Goal: Task Accomplishment & Management: Use online tool/utility

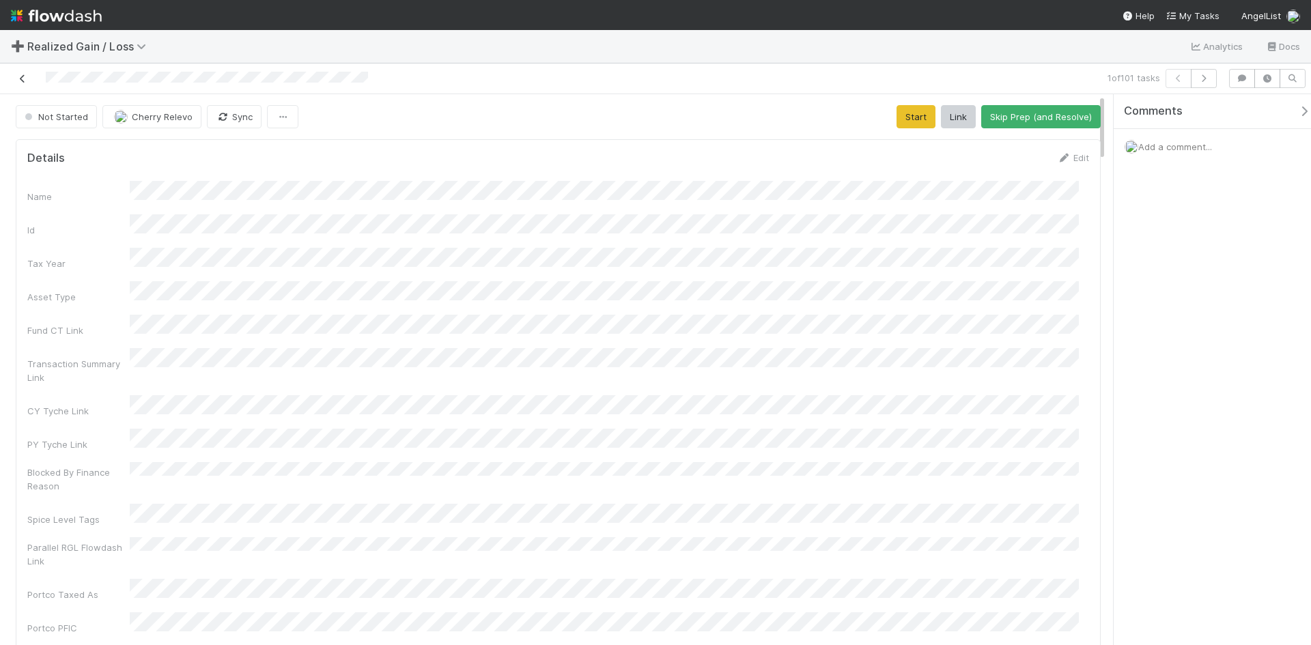
click at [20, 78] on icon at bounding box center [23, 78] width 14 height 9
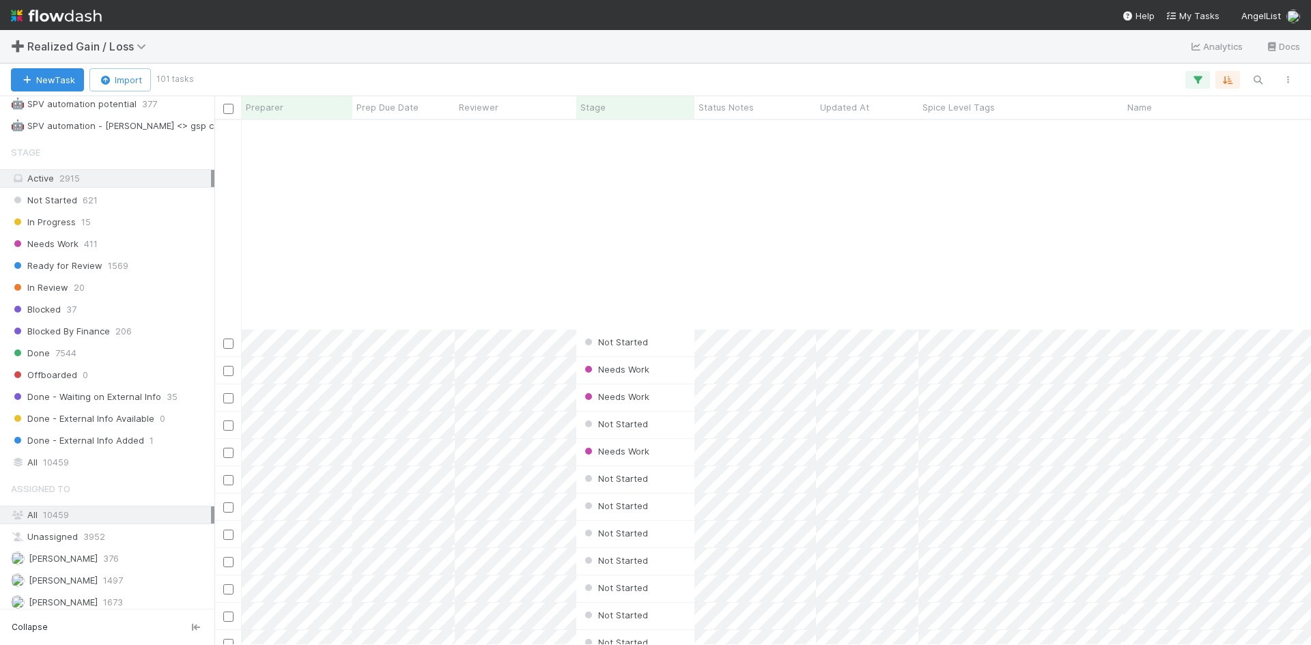
scroll to position [2244, 0]
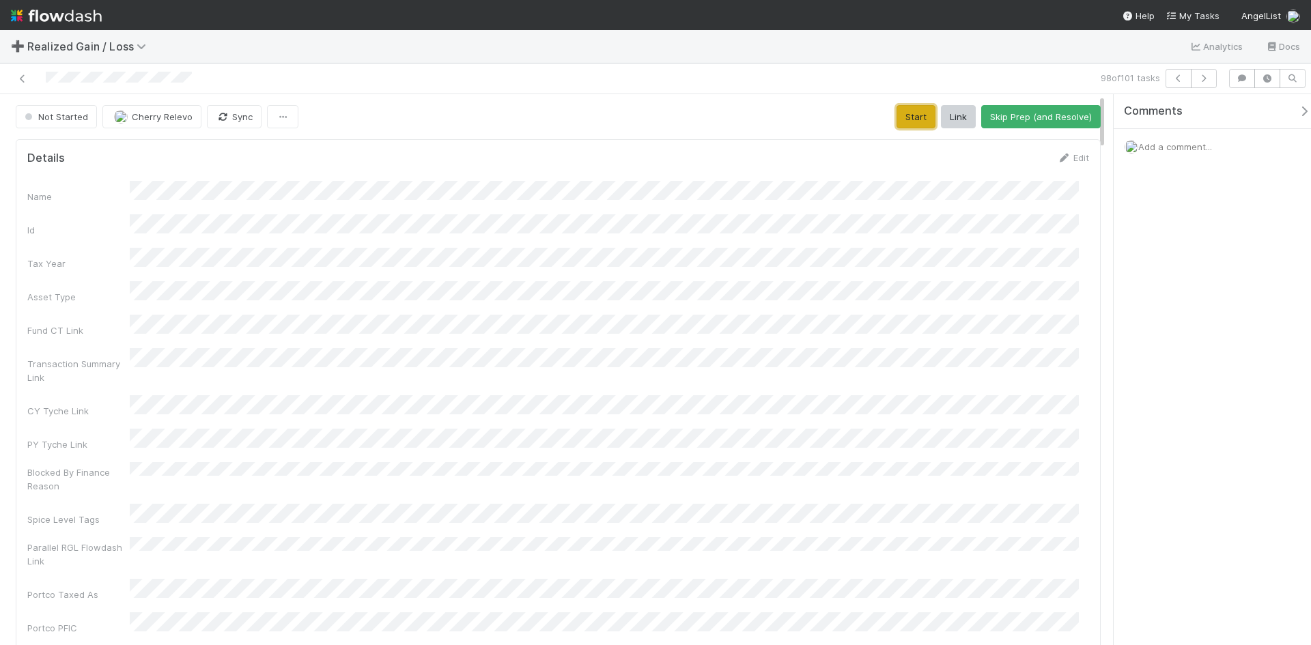
click at [901, 109] on button "Start" at bounding box center [915, 116] width 39 height 23
click at [1019, 119] on button "Request Review (and Resolve)" at bounding box center [1026, 116] width 147 height 23
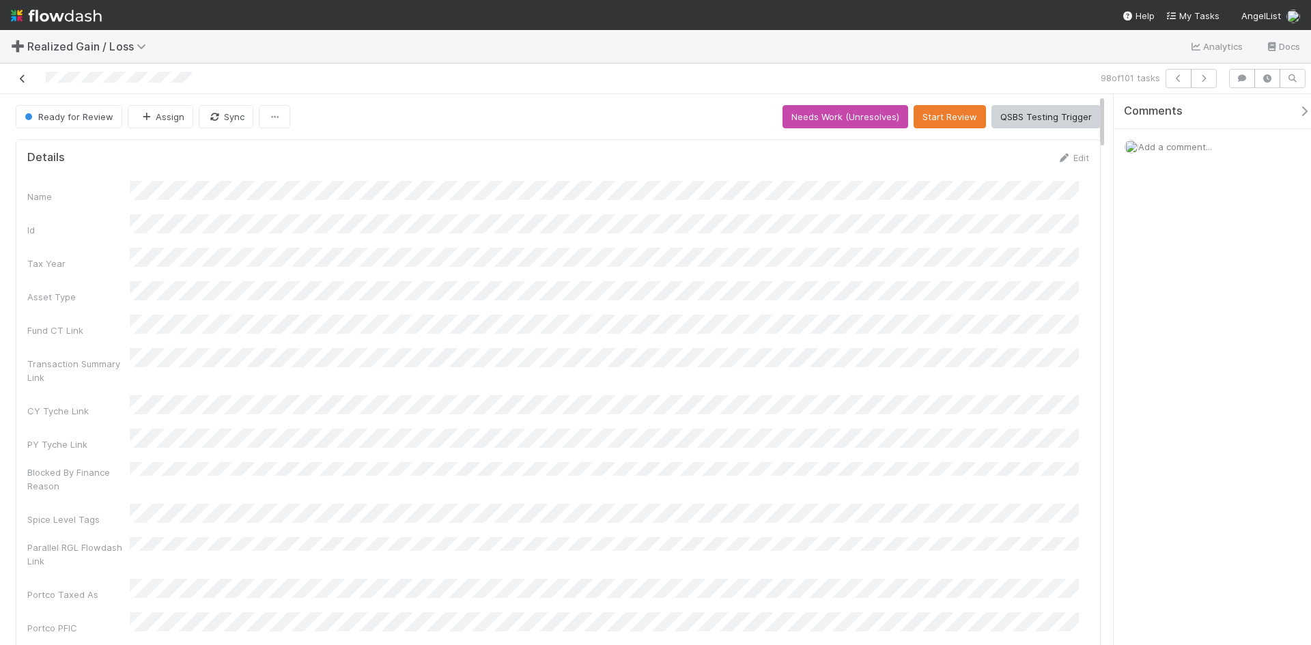
click at [22, 81] on icon at bounding box center [23, 78] width 14 height 9
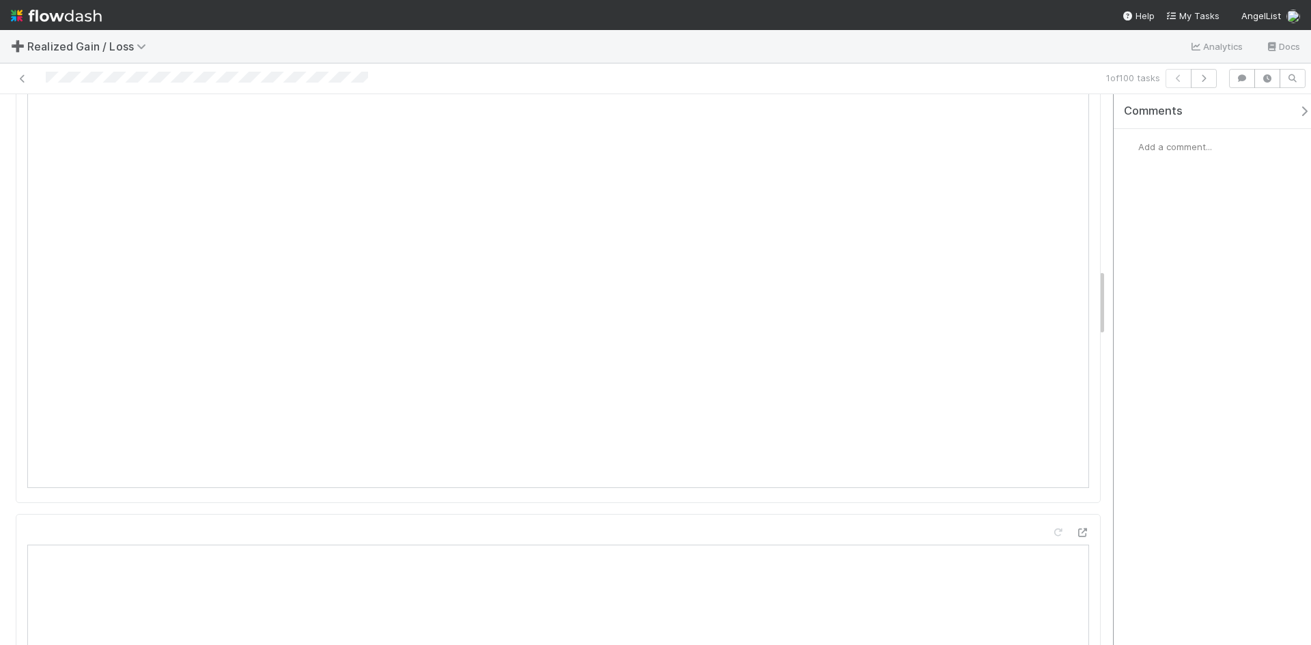
scroll to position [1229, 0]
click at [1201, 411] on div "Comments Add a comment..." at bounding box center [1211, 369] width 197 height 551
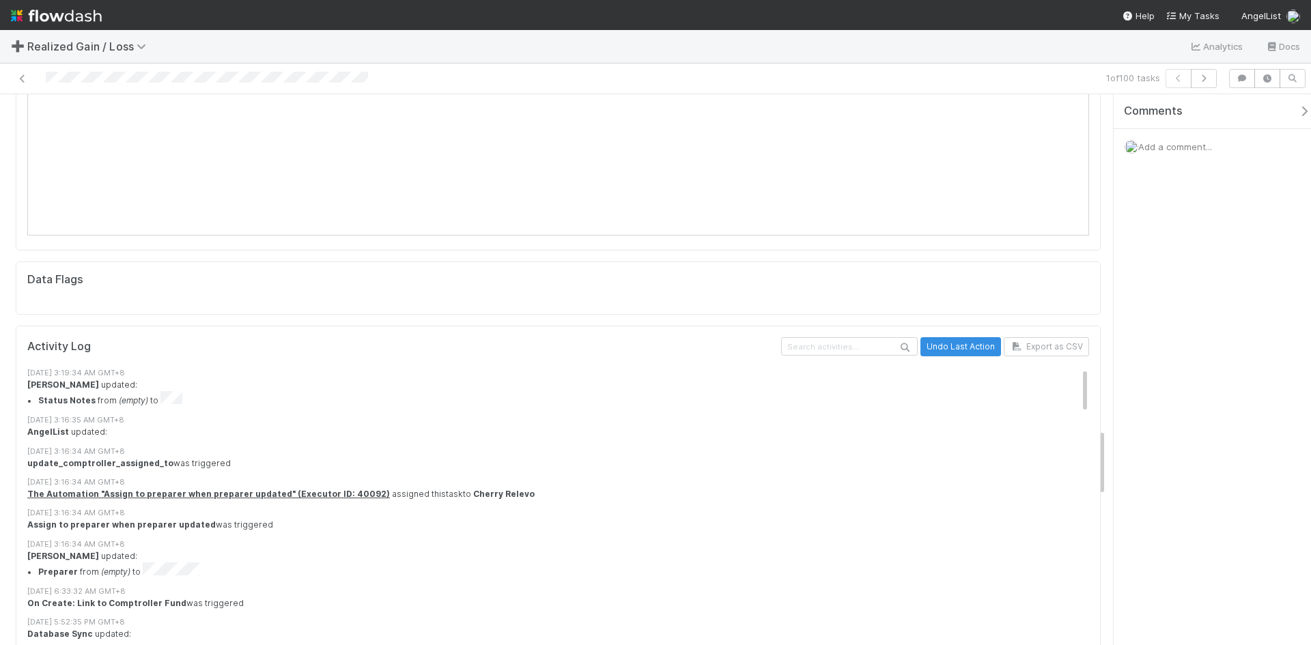
click at [1152, 441] on div "Comments Add a comment..." at bounding box center [1211, 369] width 197 height 551
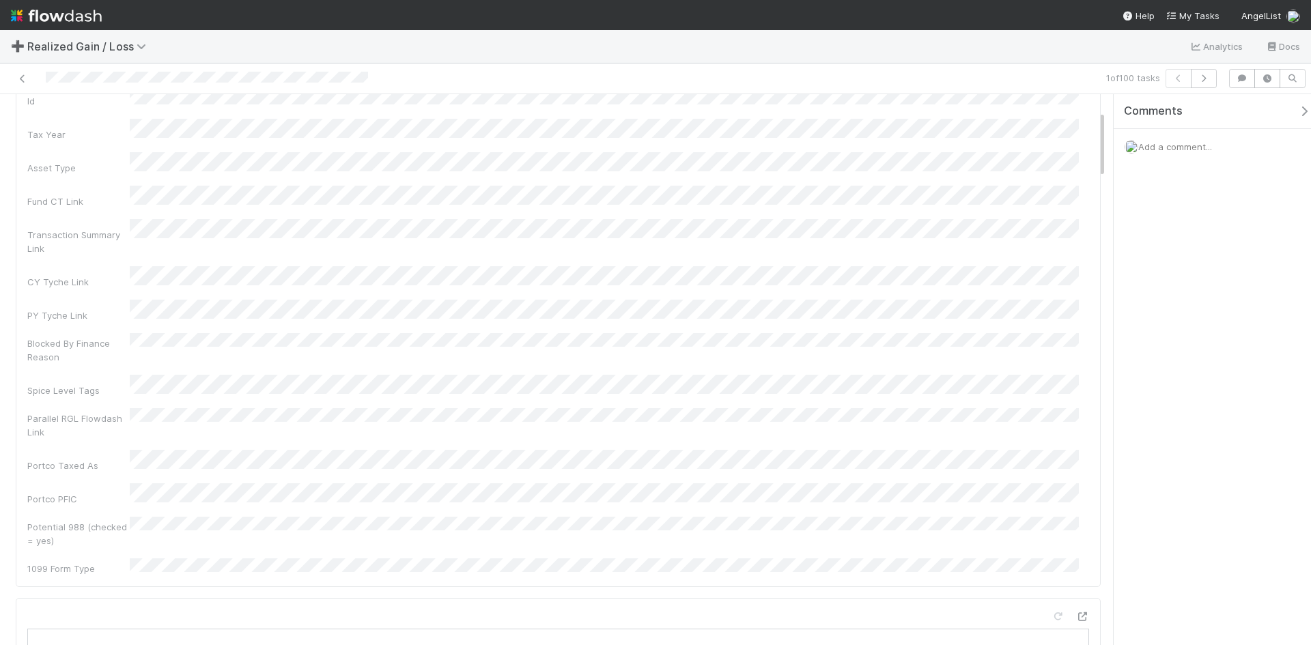
scroll to position [0, 0]
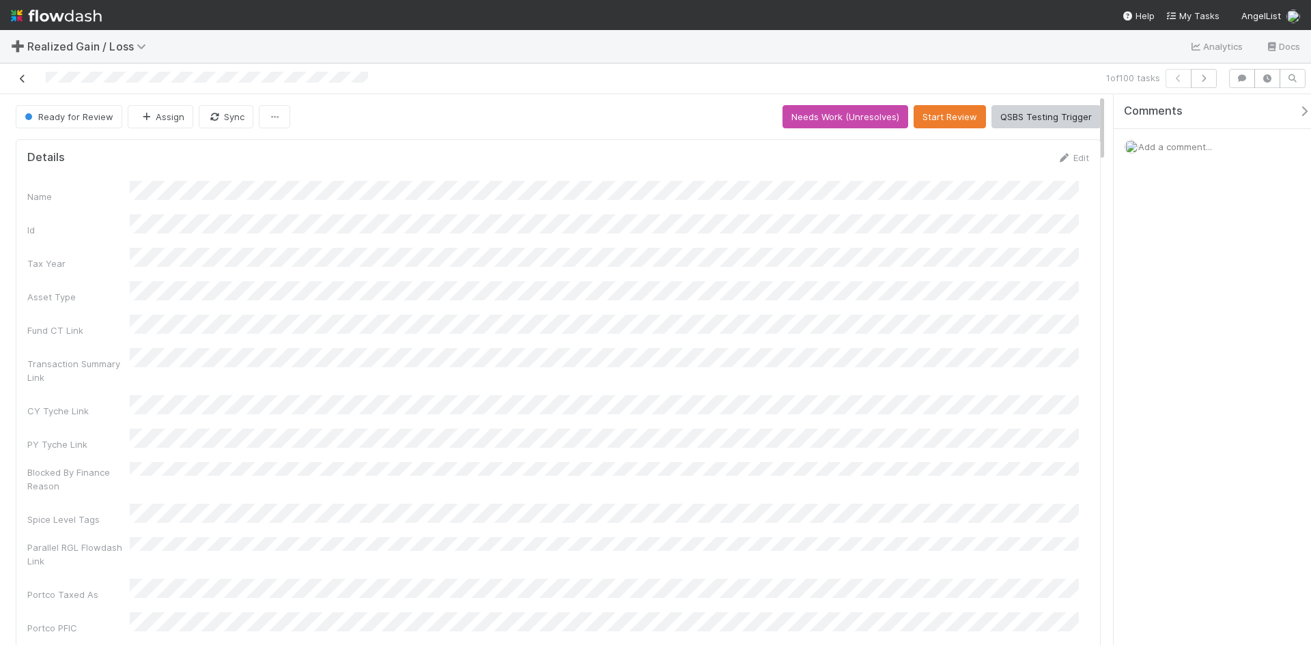
click at [20, 79] on icon at bounding box center [23, 78] width 14 height 9
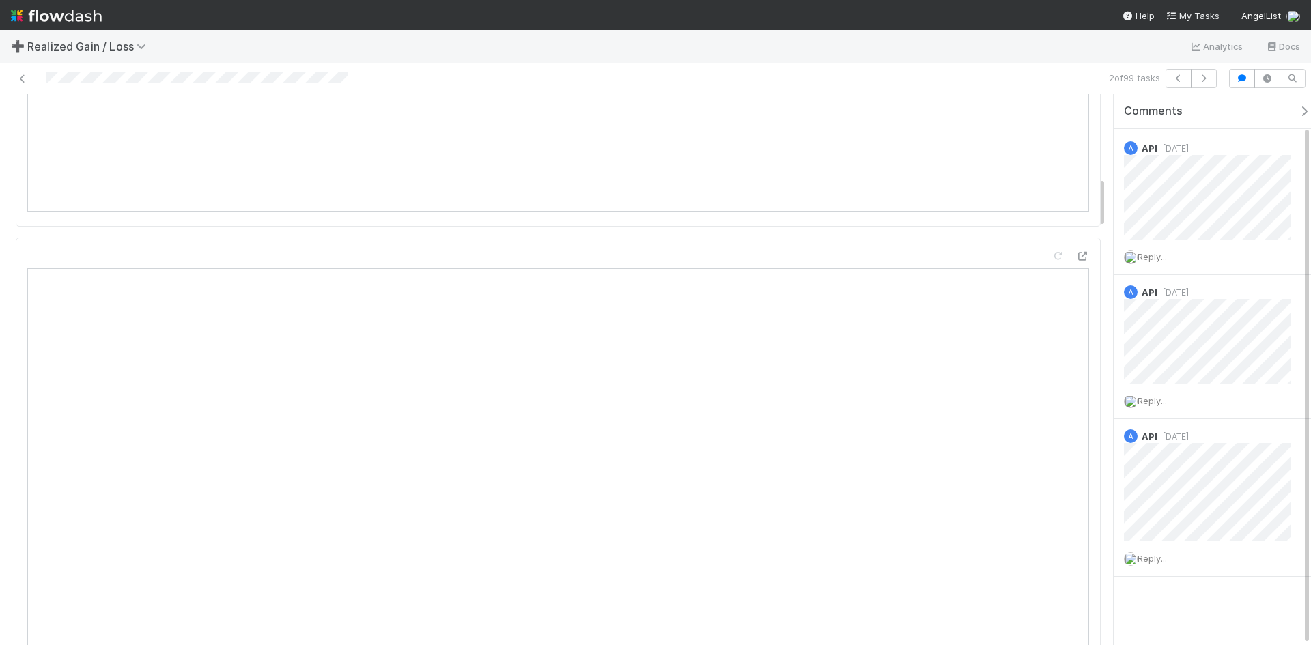
scroll to position [956, 0]
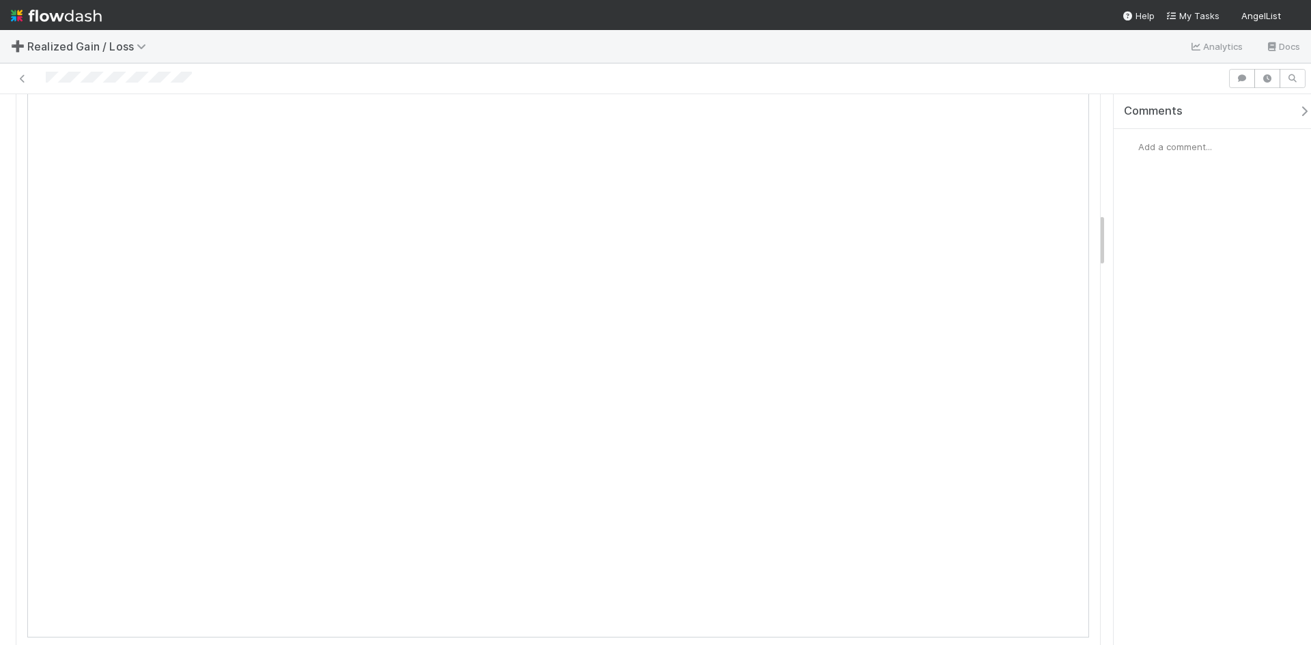
scroll to position [1229, 0]
click at [1180, 145] on span "Add a comment..." at bounding box center [1175, 146] width 74 height 11
click at [1183, 380] on button "Add Comment" at bounding box center [1174, 376] width 79 height 23
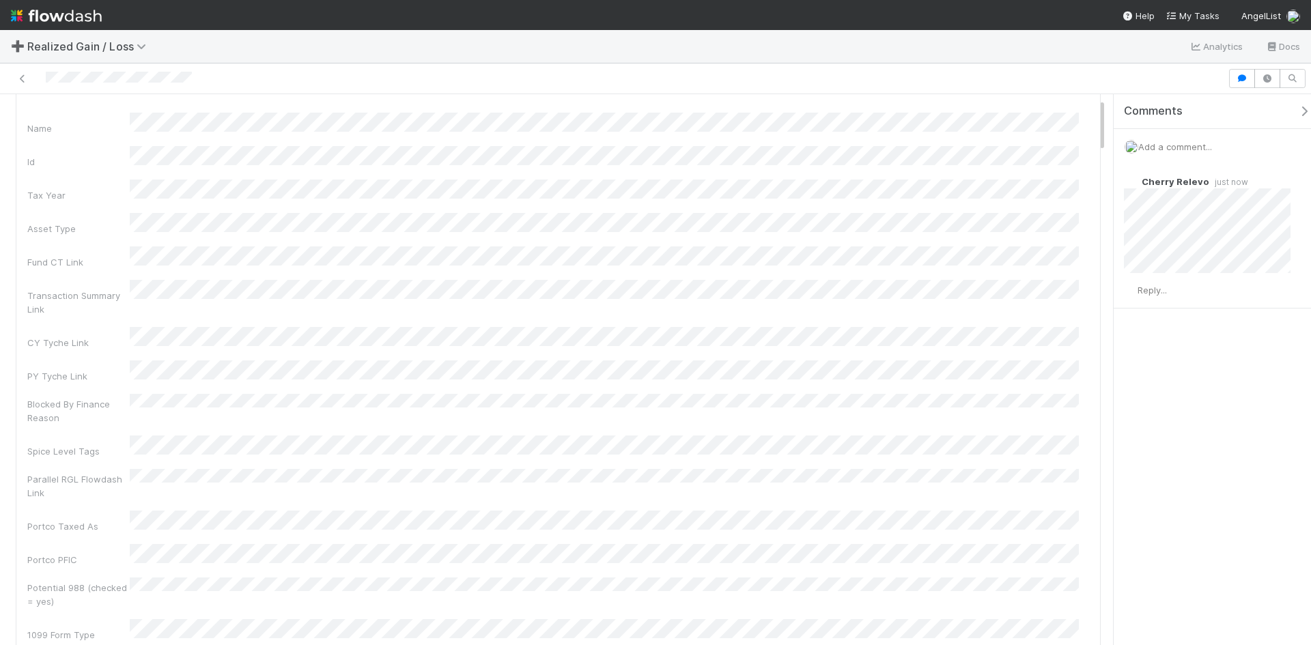
scroll to position [0, 0]
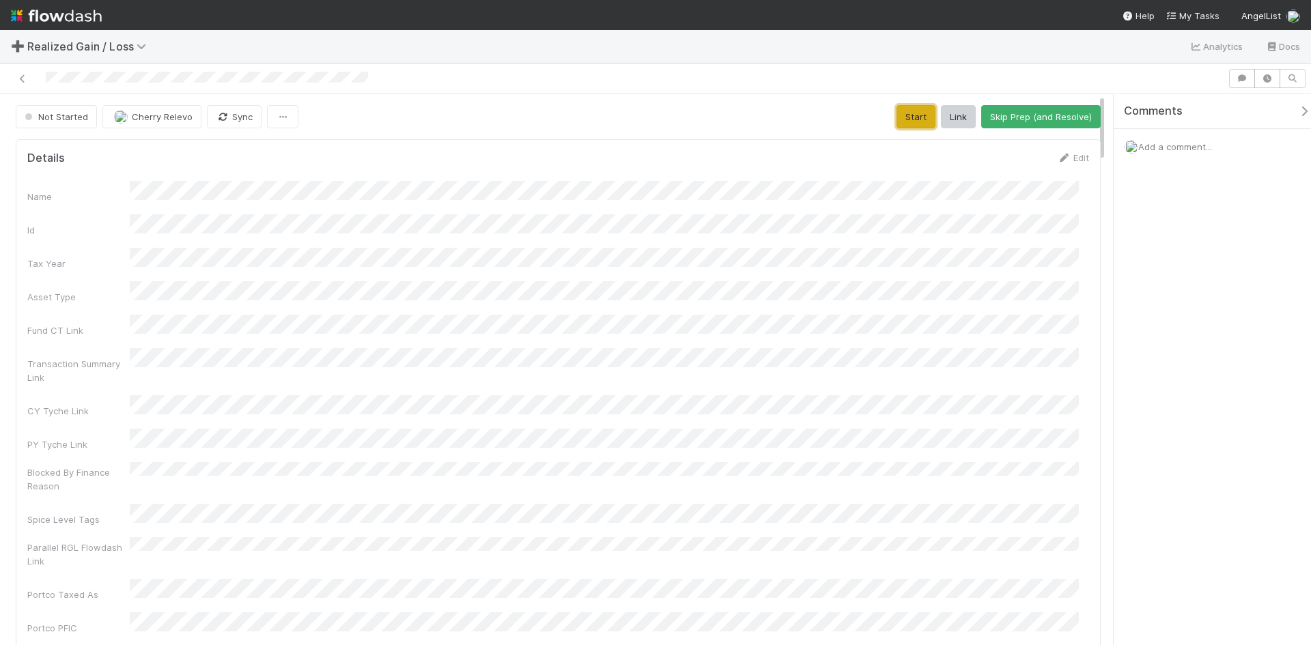
click at [904, 119] on button "Start" at bounding box center [915, 116] width 39 height 23
click at [1012, 111] on button "Request Review (and Resolve)" at bounding box center [1026, 116] width 147 height 23
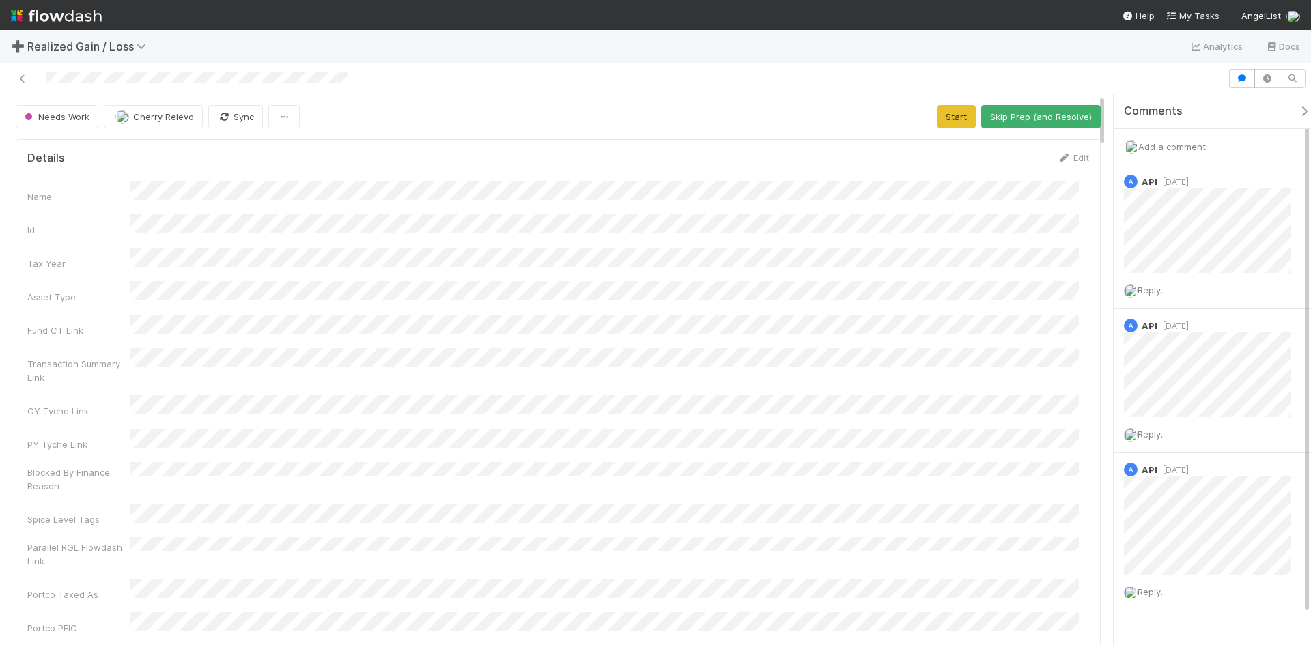
scroll to position [267, 1041]
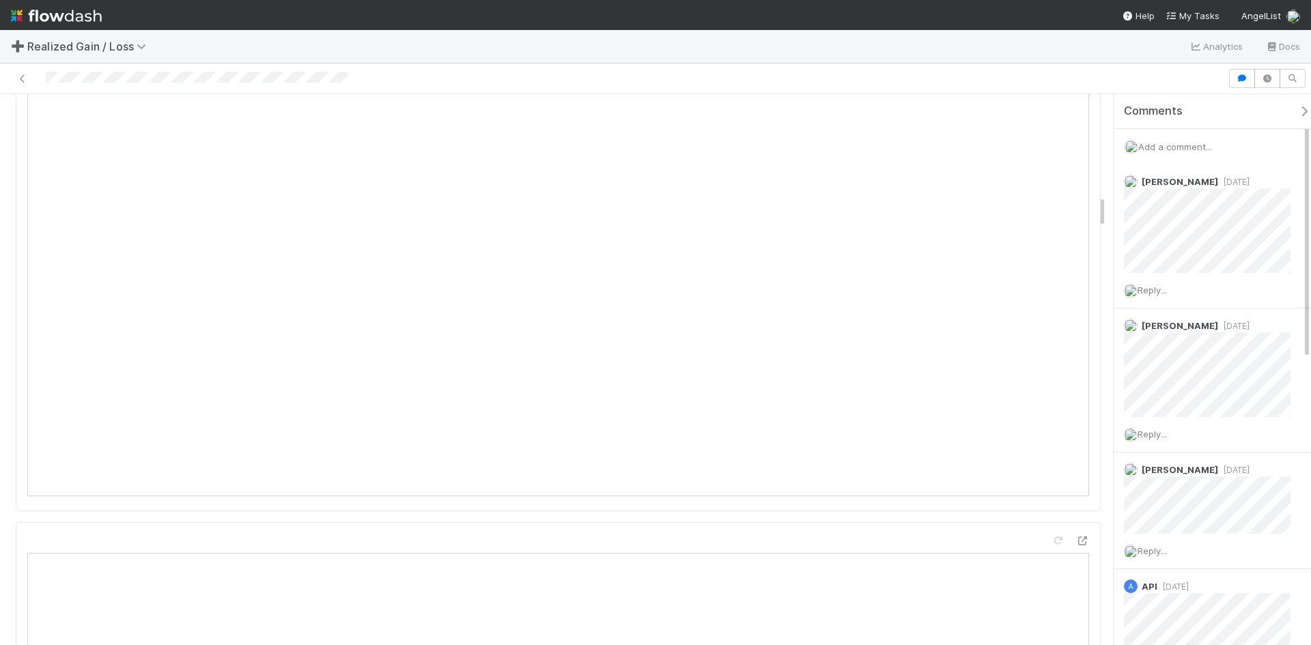
scroll to position [267, 1041]
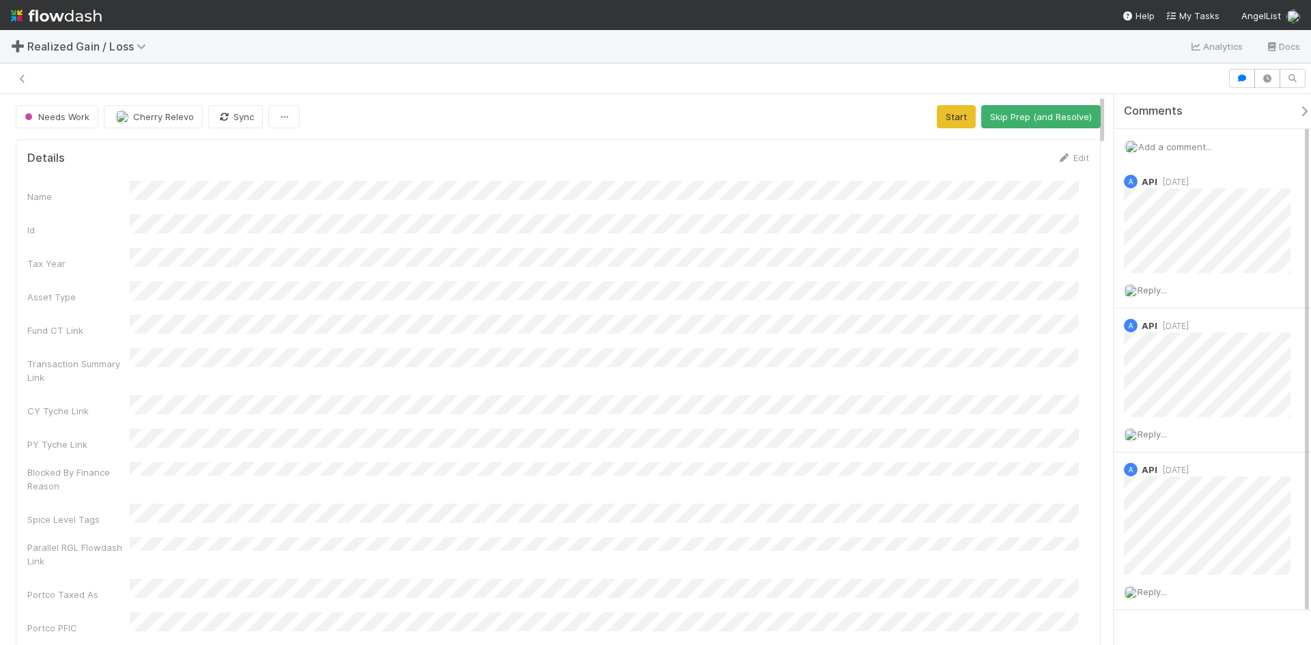
scroll to position [267, 1041]
